Goal: Check status: Check status

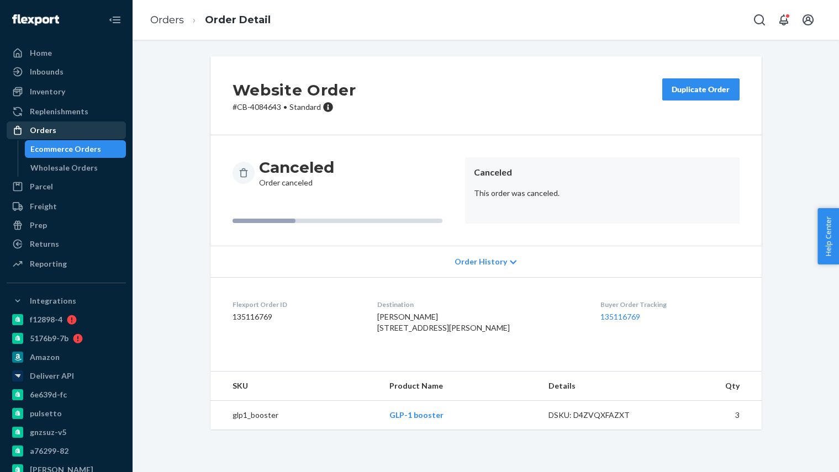
drag, startPoint x: 77, startPoint y: 152, endPoint x: 113, endPoint y: 134, distance: 39.5
click at [77, 152] on div "Ecommerce Orders" at bounding box center [65, 149] width 71 height 11
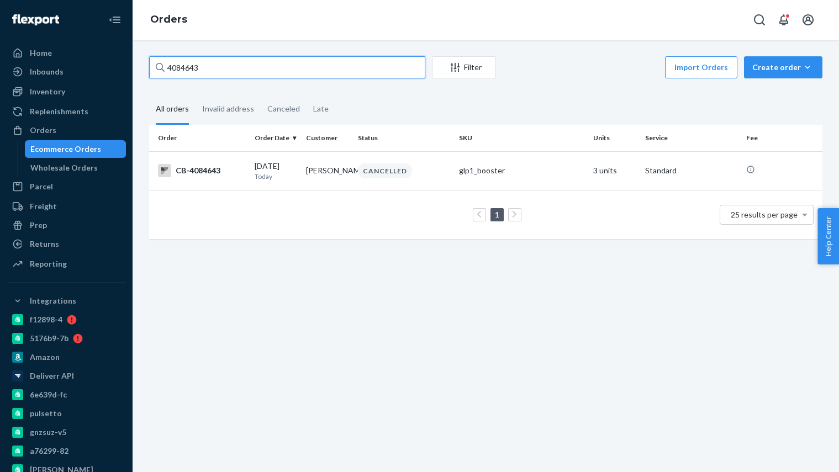
paste input "63149"
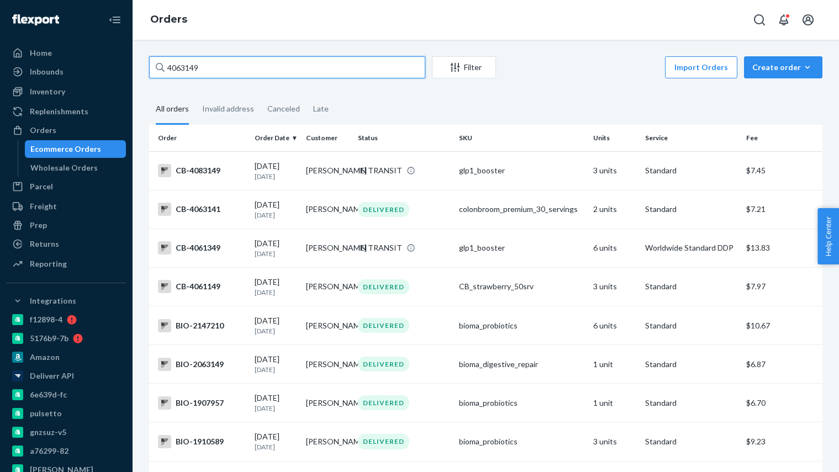
type input "4063149"
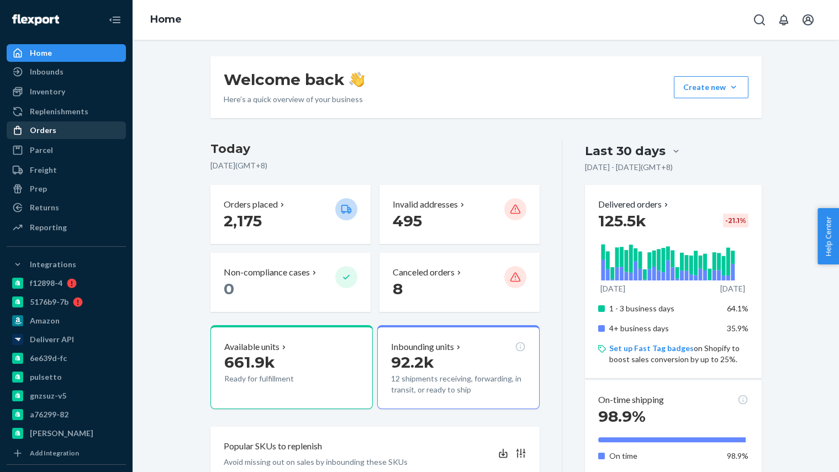
click at [53, 134] on div "Orders" at bounding box center [43, 130] width 27 height 11
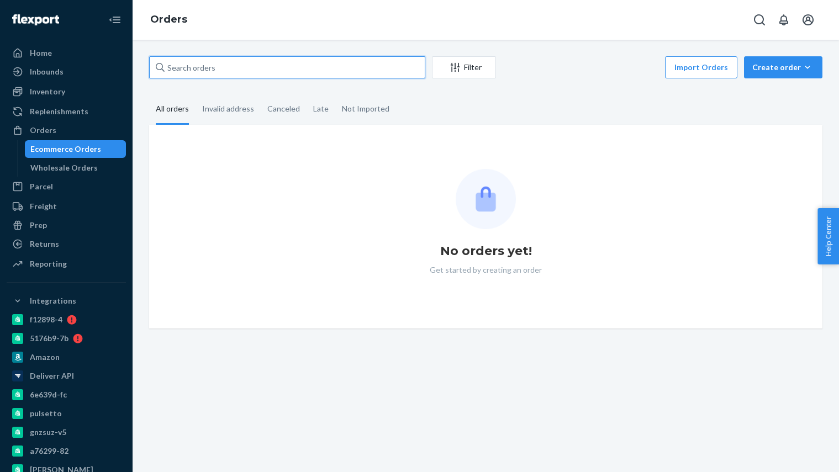
paste input "4063149"
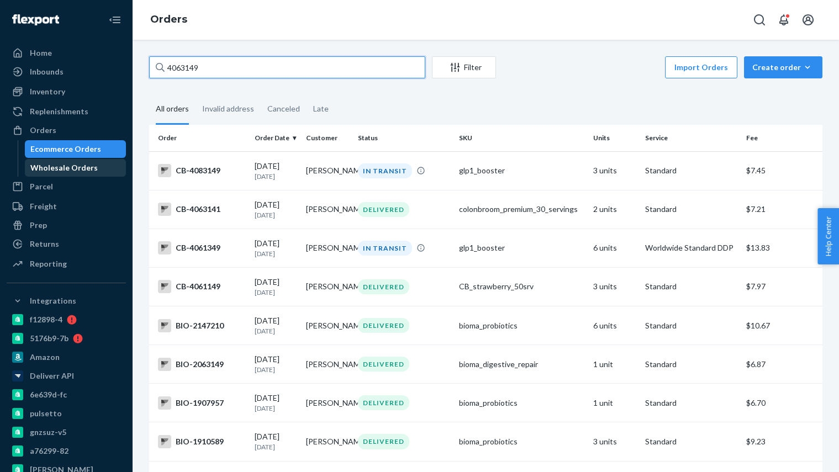
type input "4063149"
click at [85, 174] on div "Wholesale Orders" at bounding box center [75, 167] width 99 height 15
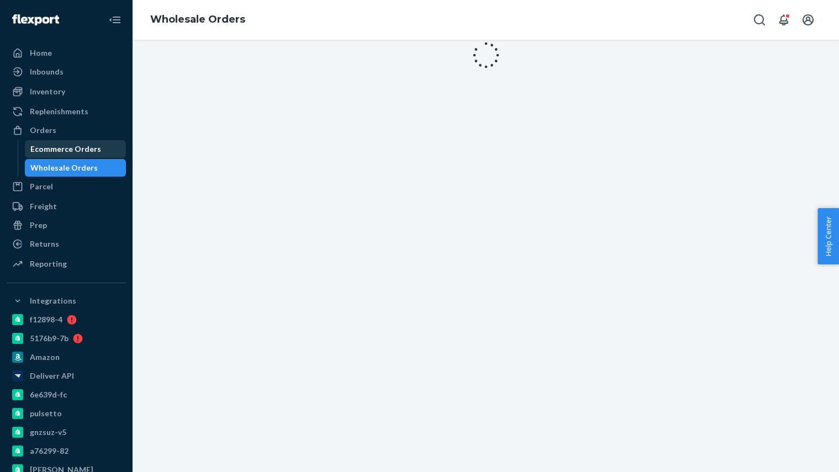
click at [83, 156] on div "Ecommerce Orders" at bounding box center [75, 148] width 99 height 15
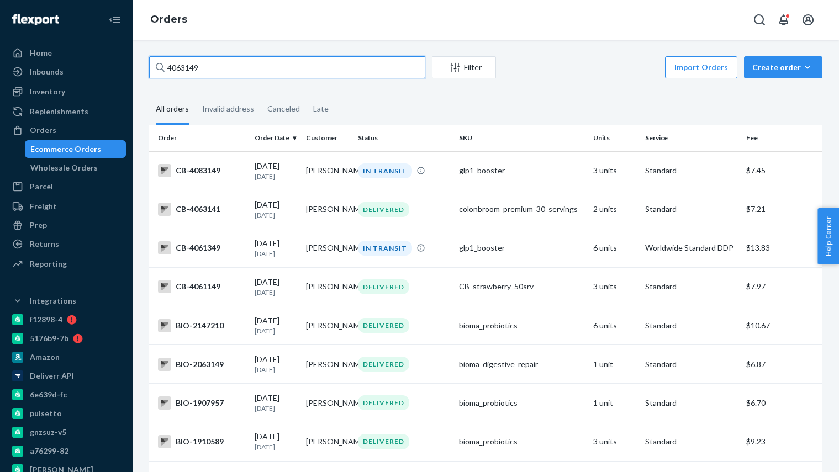
click at [233, 64] on input "4063149" at bounding box center [287, 67] width 276 height 22
paste input "32014"
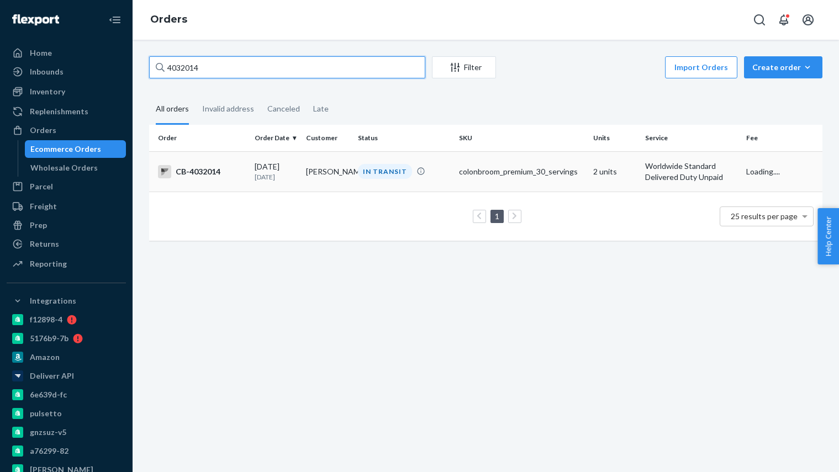
type input "4032014"
click at [274, 165] on div "[DATE] [DATE]" at bounding box center [276, 171] width 43 height 20
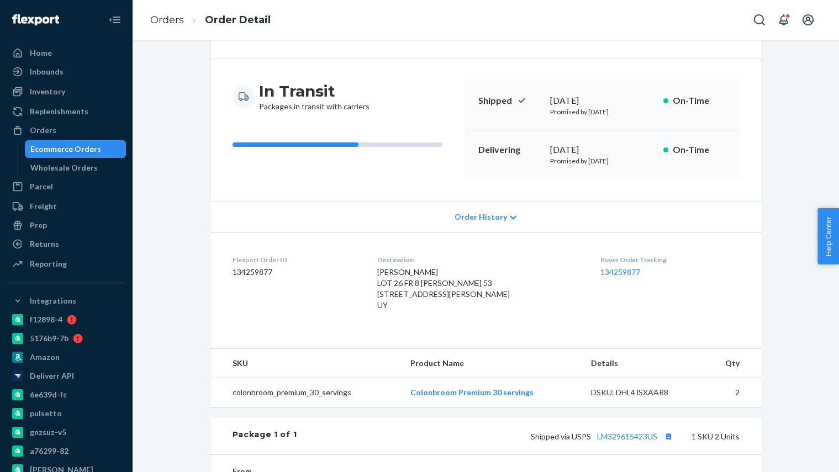
scroll to position [78, 0]
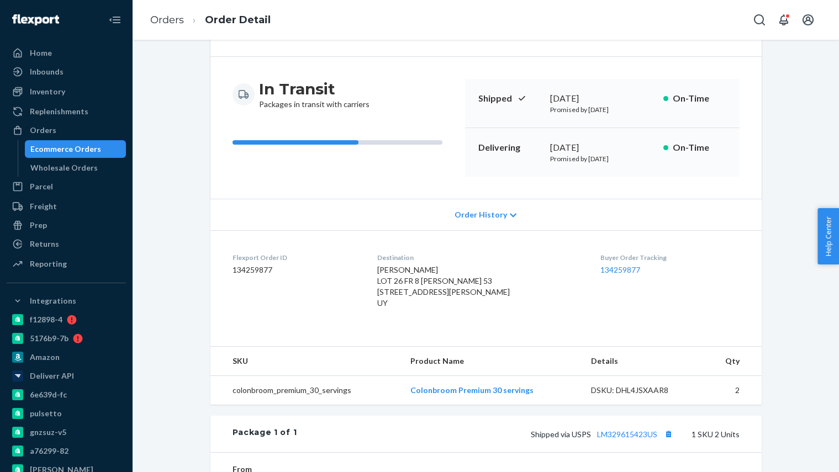
click at [627, 278] on div "Buyer Order Tracking 134259877" at bounding box center [669, 283] width 139 height 60
click at [629, 274] on dd "134259877" at bounding box center [669, 269] width 139 height 11
click at [629, 272] on link "134259877" at bounding box center [620, 269] width 40 height 9
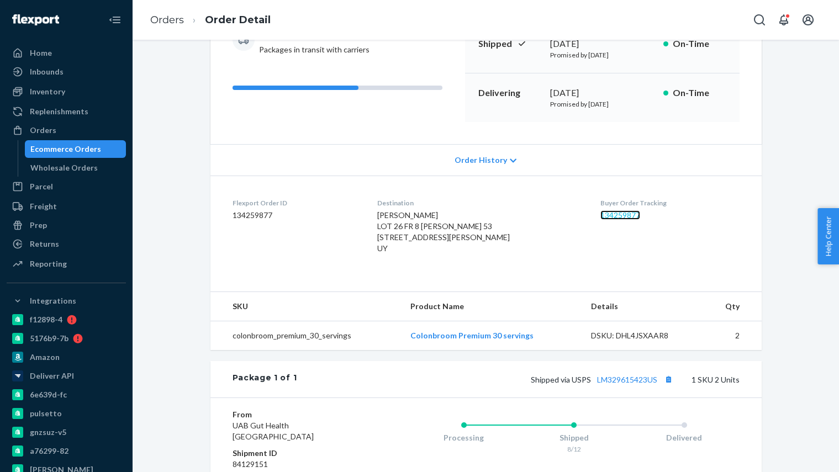
scroll to position [134, 0]
drag, startPoint x: 385, startPoint y: 223, endPoint x: 432, endPoint y: 251, distance: 54.0
click at [432, 251] on dl "Flexport Order ID 134259877 Destination [PERSON_NAME] LOT 26 FR 8 [PERSON_NAME]…" at bounding box center [485, 227] width 551 height 105
drag, startPoint x: 404, startPoint y: 245, endPoint x: 399, endPoint y: 240, distance: 7.4
click at [404, 245] on span "[PERSON_NAME] LOT 26 FR 8 [PERSON_NAME] 53 [STREET_ADDRESS][PERSON_NAME] UY" at bounding box center [443, 231] width 133 height 43
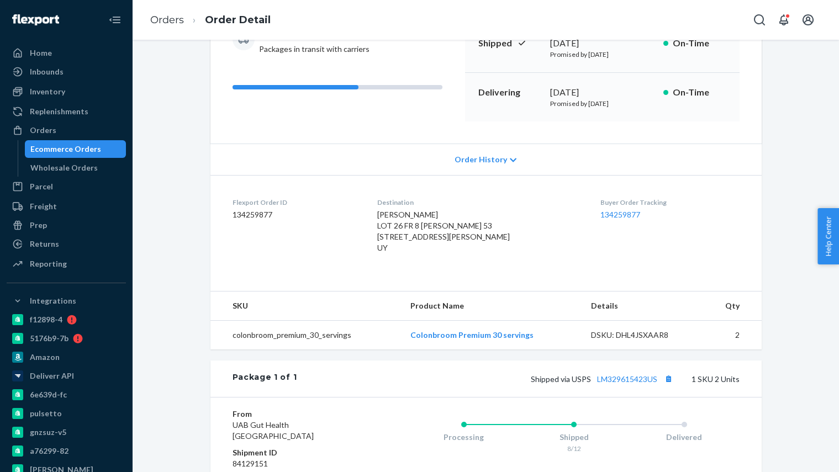
drag, startPoint x: 396, startPoint y: 252, endPoint x: 418, endPoint y: 261, distance: 23.8
click at [418, 253] on div "[PERSON_NAME] LOT 26 FR 8 [PERSON_NAME] 53 [STREET_ADDRESS][PERSON_NAME] UY" at bounding box center [479, 231] width 205 height 44
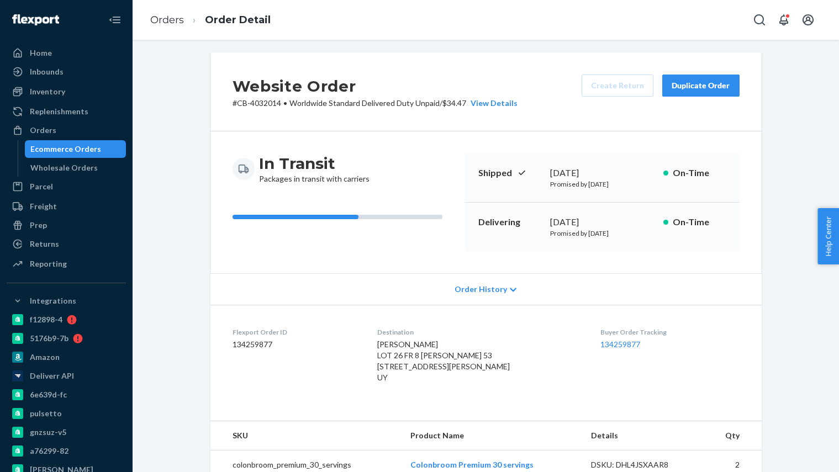
scroll to position [0, 0]
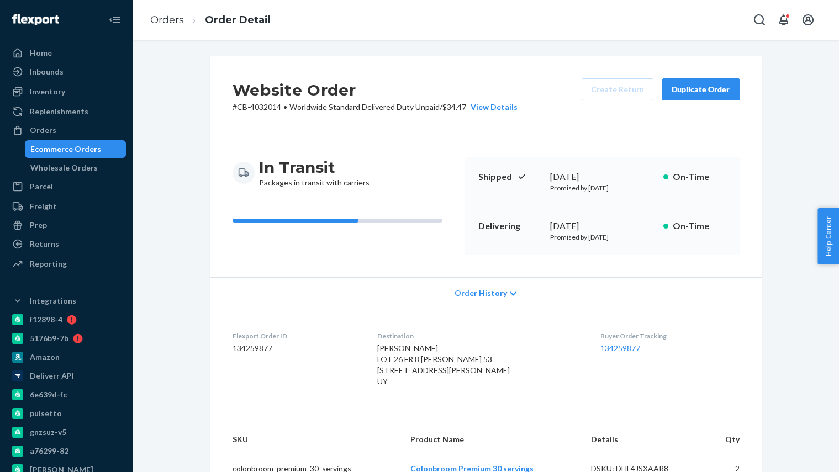
click at [714, 93] on div "Duplicate Order" at bounding box center [700, 89] width 59 height 11
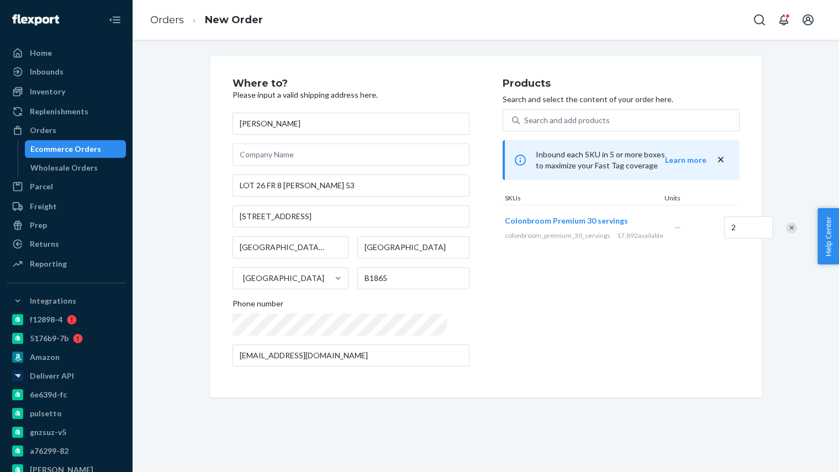
click at [89, 151] on div "Ecommerce Orders" at bounding box center [65, 149] width 71 height 11
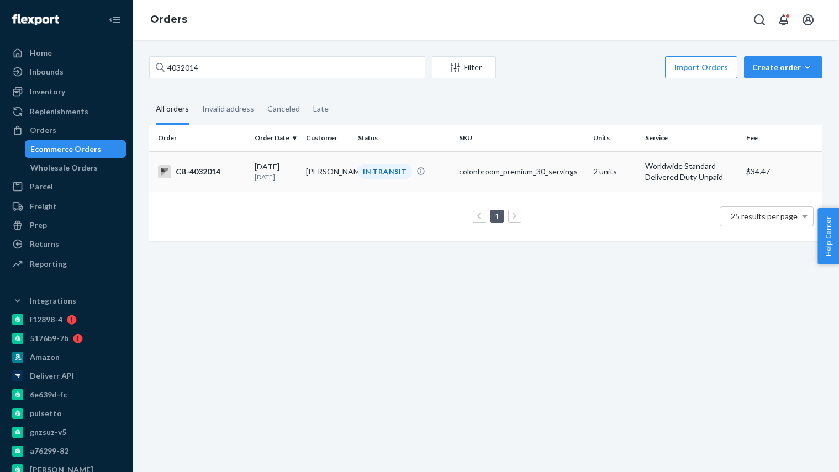
click at [367, 166] on div "IN TRANSIT" at bounding box center [385, 171] width 54 height 15
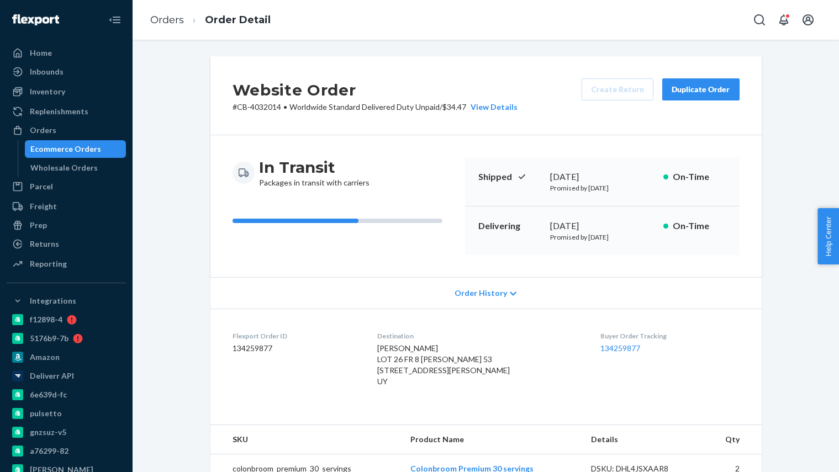
scroll to position [1, 0]
click at [632, 347] on link "134259877" at bounding box center [620, 347] width 40 height 9
